Goal: Information Seeking & Learning: Stay updated

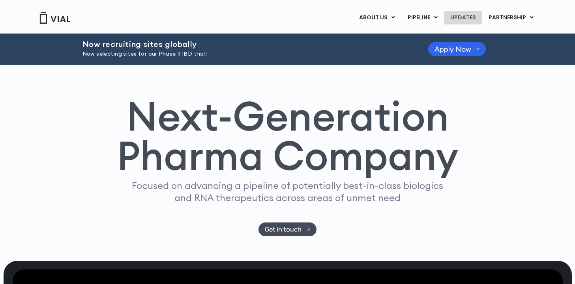
click at [466, 16] on link "UPDATES" at bounding box center [463, 17] width 38 height 13
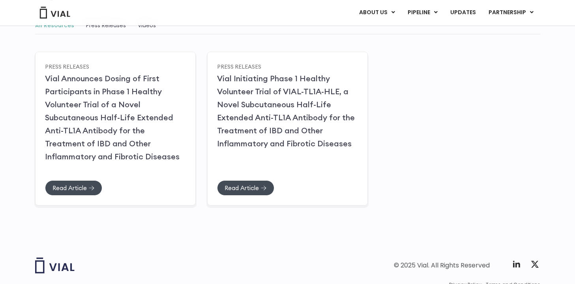
scroll to position [122, 0]
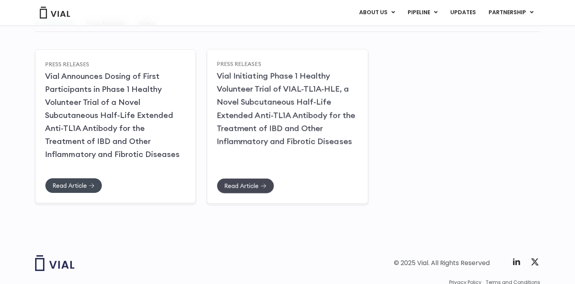
click at [251, 186] on span "Read Article" at bounding box center [241, 186] width 34 height 6
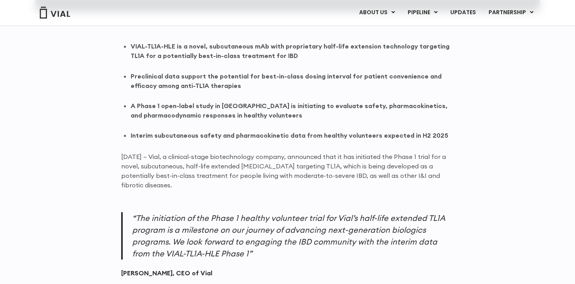
scroll to position [544, 0]
